Goal: Task Accomplishment & Management: Manage account settings

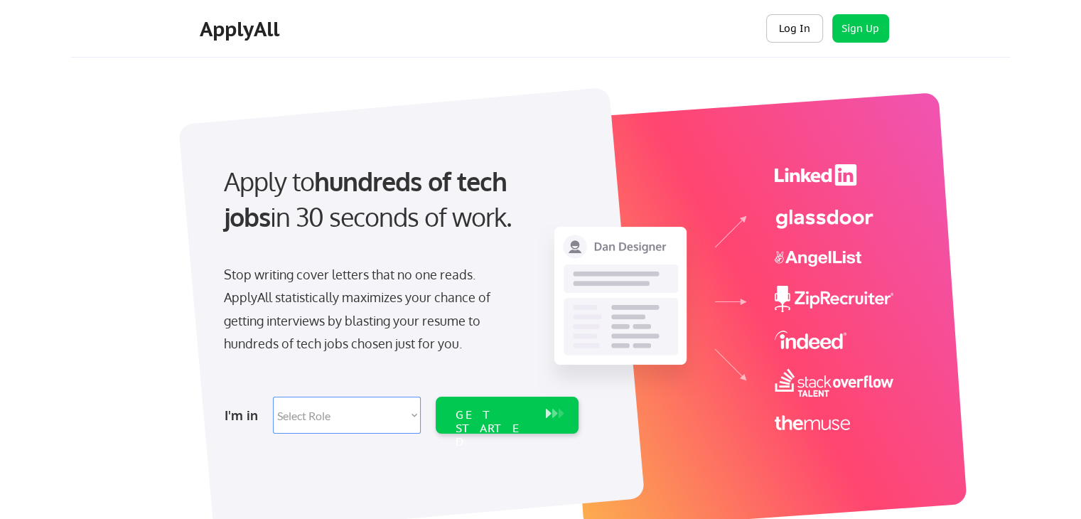
click at [790, 35] on button "Log In" at bounding box center [794, 28] width 57 height 28
